Goal: Information Seeking & Learning: Find specific fact

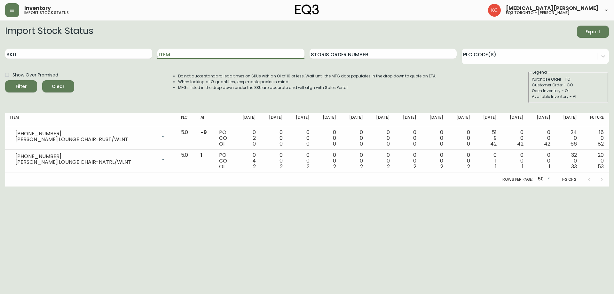
click at [184, 57] on input "Item" at bounding box center [230, 54] width 147 height 10
type input "[PERSON_NAME]"
click at [5, 80] on button "Filter" at bounding box center [21, 86] width 32 height 12
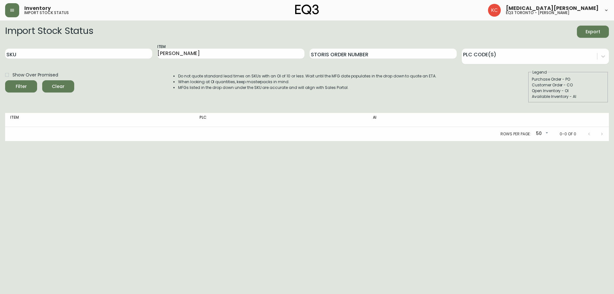
click at [255, 121] on th "PLC" at bounding box center [281, 120] width 173 height 14
drag, startPoint x: 189, startPoint y: 57, endPoint x: 148, endPoint y: 57, distance: 41.0
click at [148, 57] on div "SKU Item [PERSON_NAME] Storis Order Number PLC Code(s)" at bounding box center [307, 54] width 604 height 21
click at [288, 133] on div "Rows per page: 50 50 0-0 of 0" at bounding box center [307, 134] width 604 height 14
click at [226, 59] on input "Item" at bounding box center [230, 54] width 147 height 10
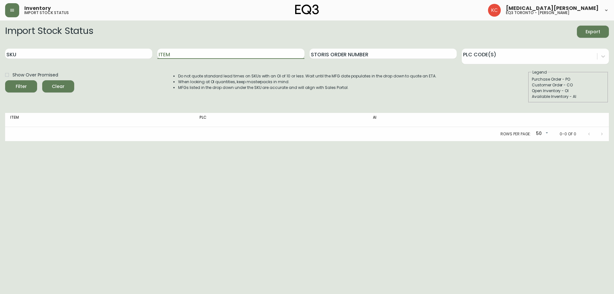
click at [226, 57] on input "Item" at bounding box center [230, 54] width 147 height 10
type input "[PERSON_NAME]"
click at [5, 80] on button "Filter" at bounding box center [21, 86] width 32 height 12
click at [286, 141] on html "Inventory import stock status [MEDICAL_DATA][PERSON_NAME] eq3 toronto - [PERSON…" at bounding box center [307, 70] width 614 height 141
